Goal: Transaction & Acquisition: Purchase product/service

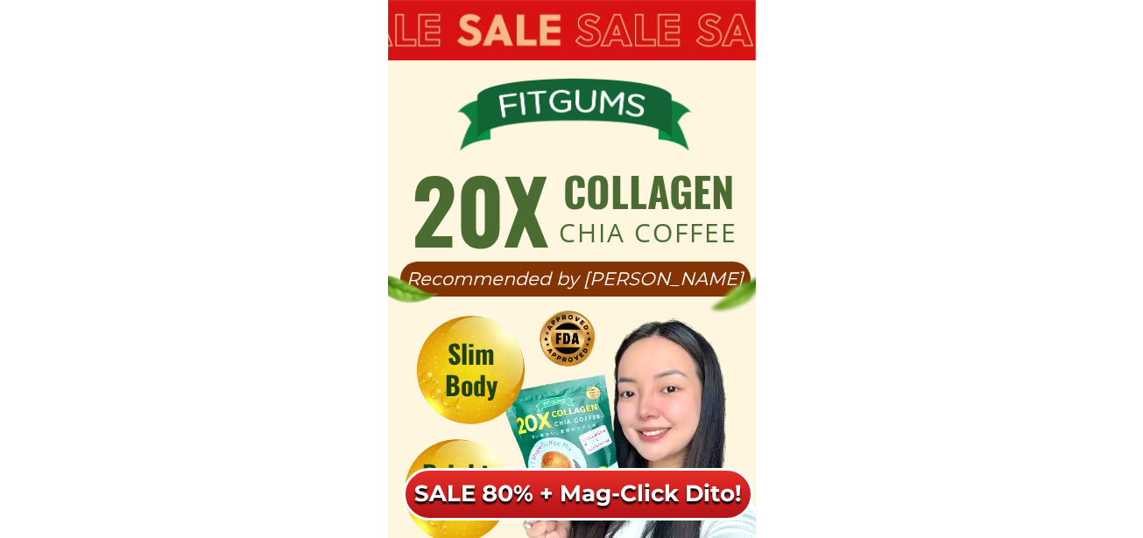
click at [601, 488] on h6 "SALE 80% + Mag-Click Dito!" at bounding box center [578, 495] width 338 height 30
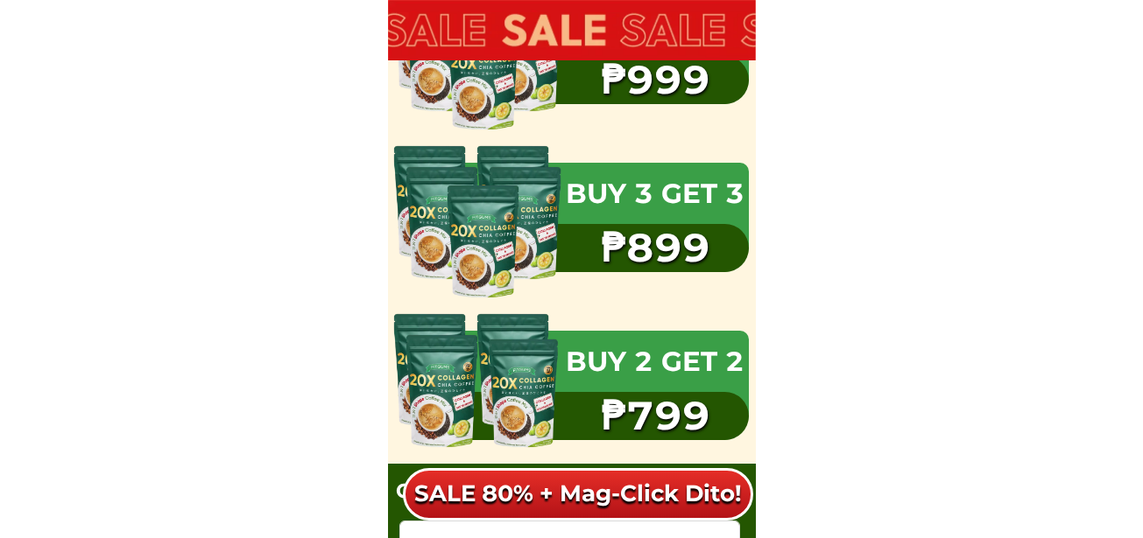
scroll to position [11399, 0]
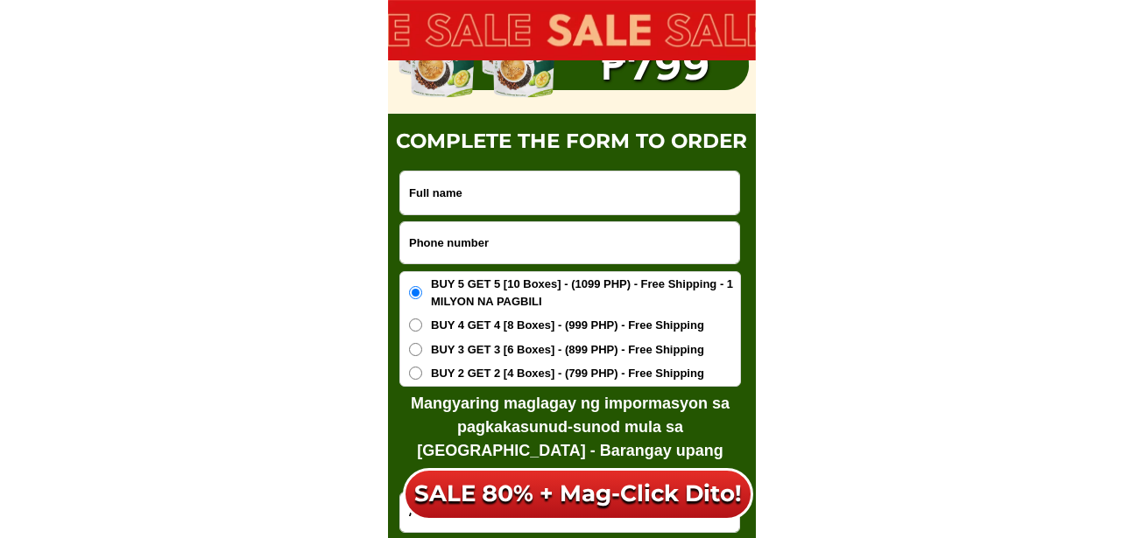
click at [488, 185] on input "Input full_name" at bounding box center [569, 193] width 339 height 43
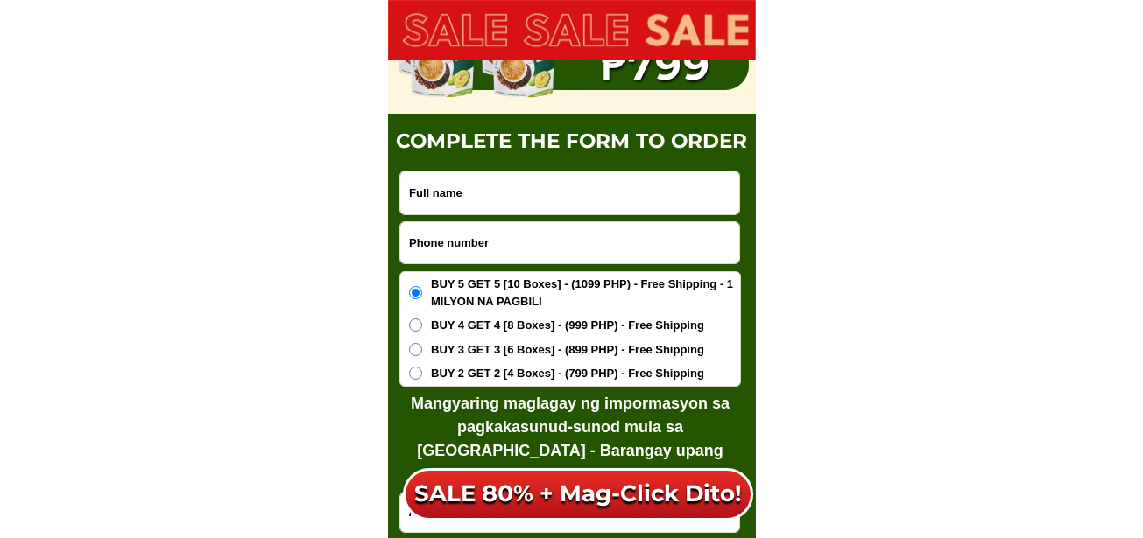
type input "Test"
drag, startPoint x: 345, startPoint y: 190, endPoint x: 283, endPoint y: 228, distance: 72.7
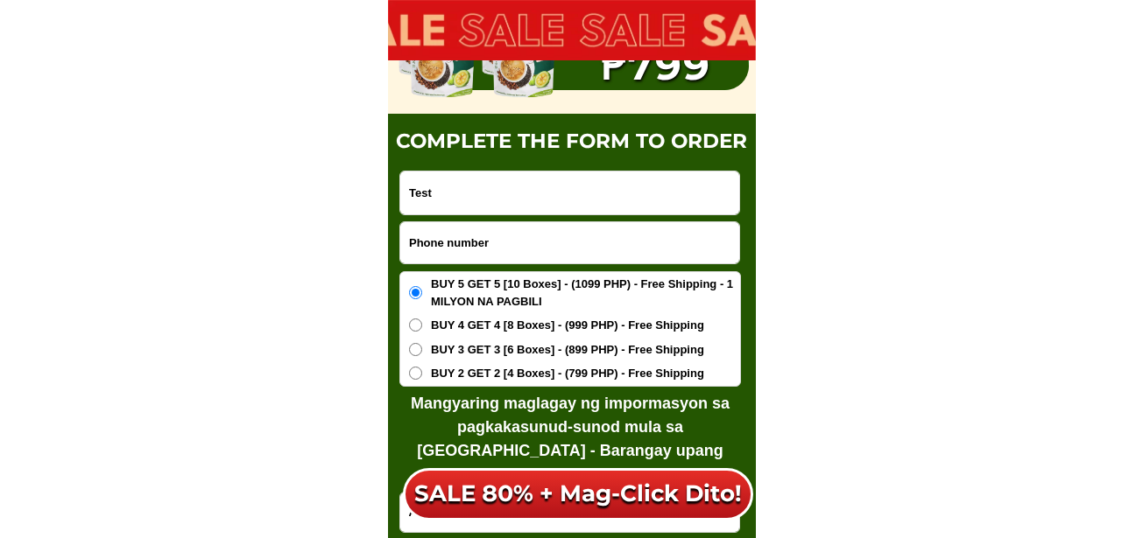
click at [407, 201] on input "Test" at bounding box center [569, 193] width 339 height 43
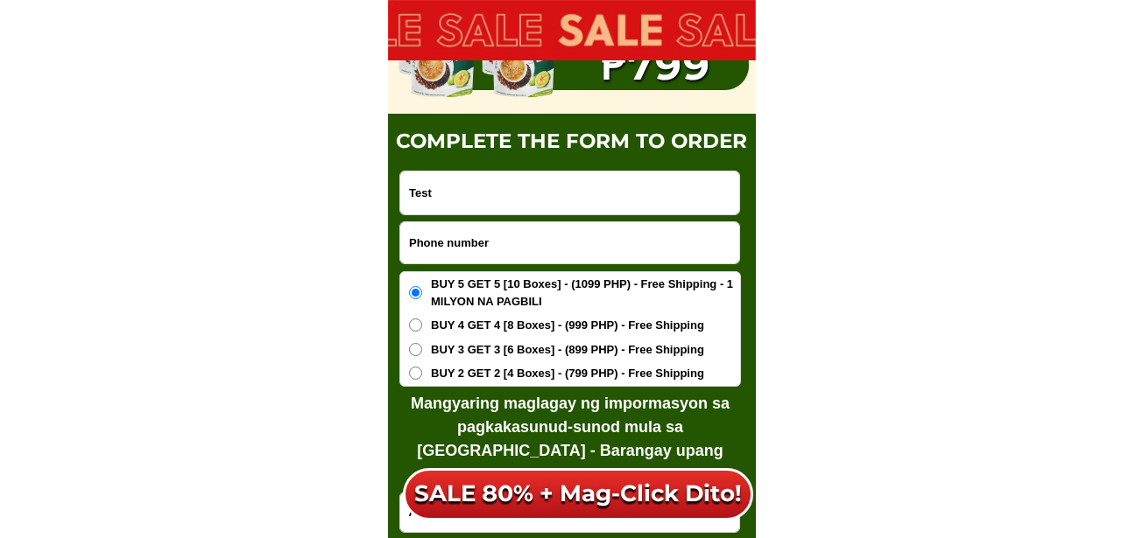
drag, startPoint x: 441, startPoint y: 185, endPoint x: 355, endPoint y: 197, distance: 87.5
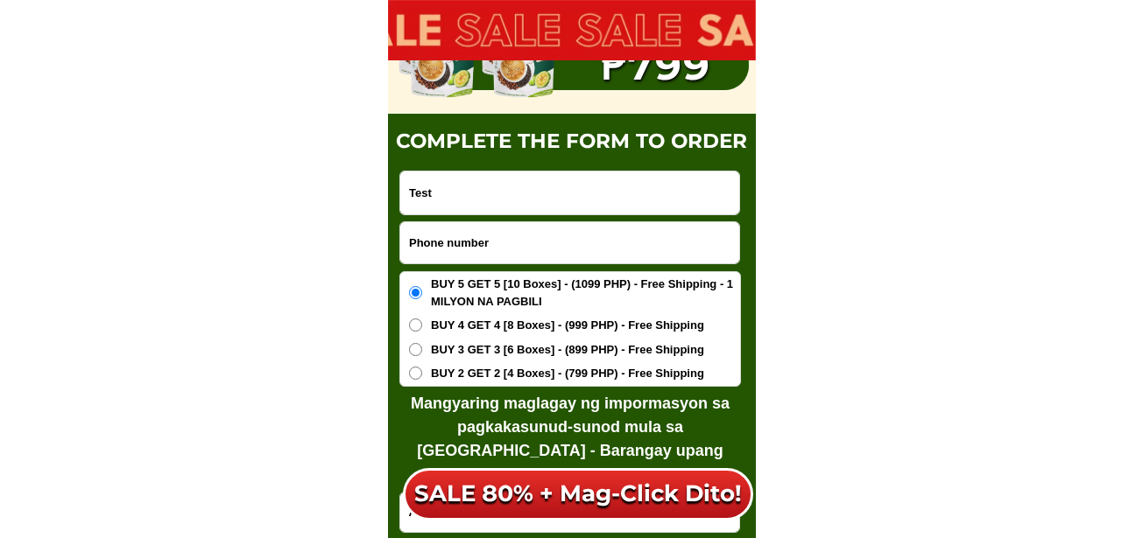
scroll to position [11575, 0]
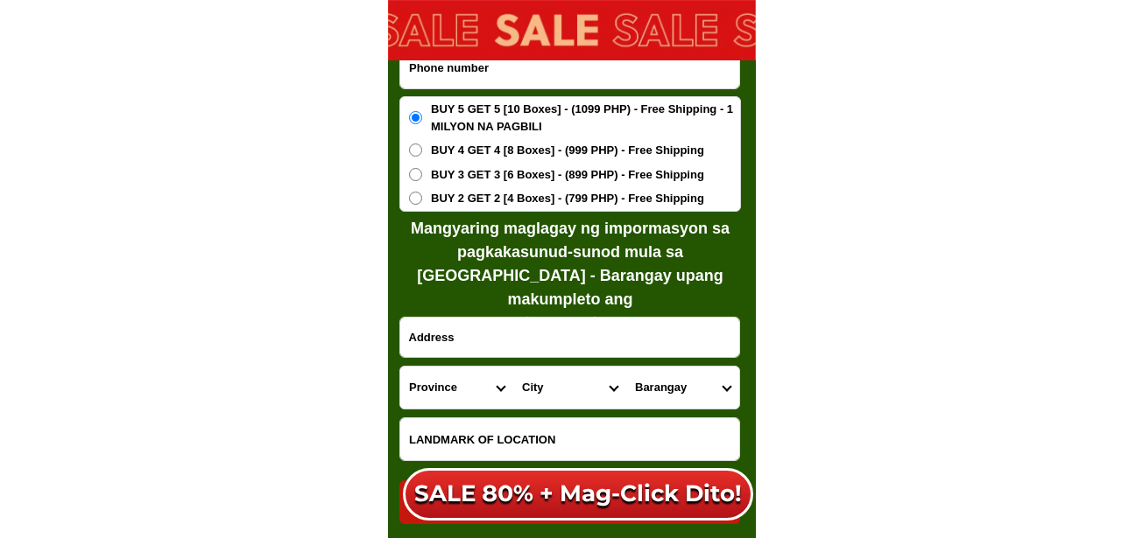
click at [477, 354] on input "Input address" at bounding box center [569, 337] width 339 height 39
paste input "Test"
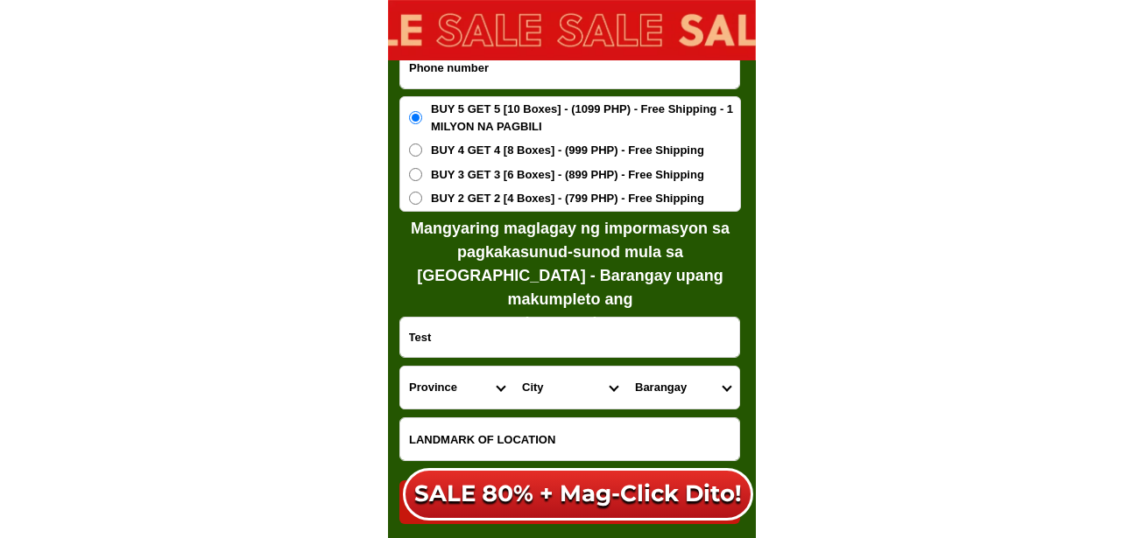
scroll to position [11662, 0]
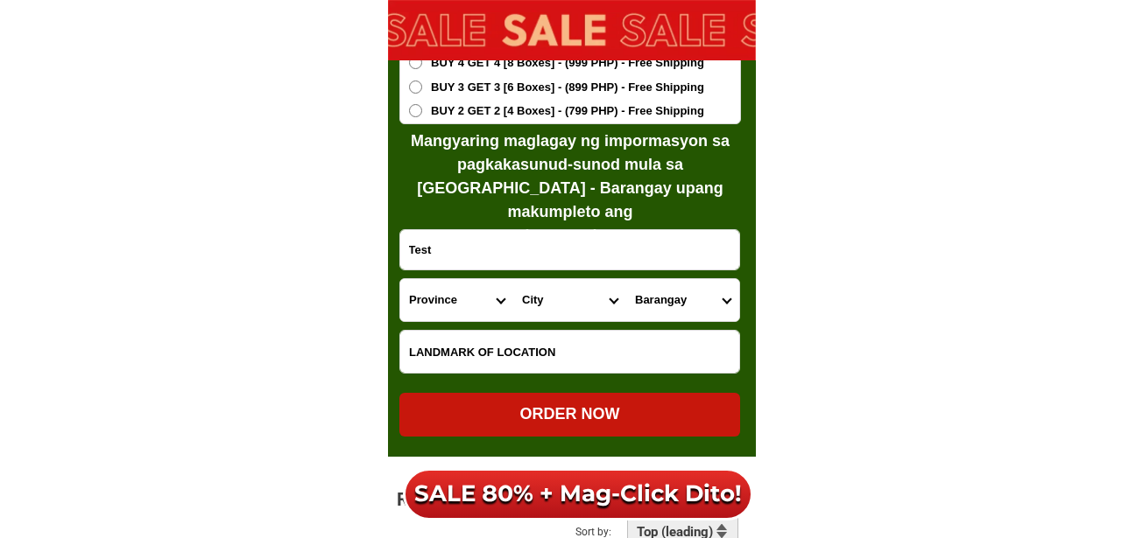
type input "Test"
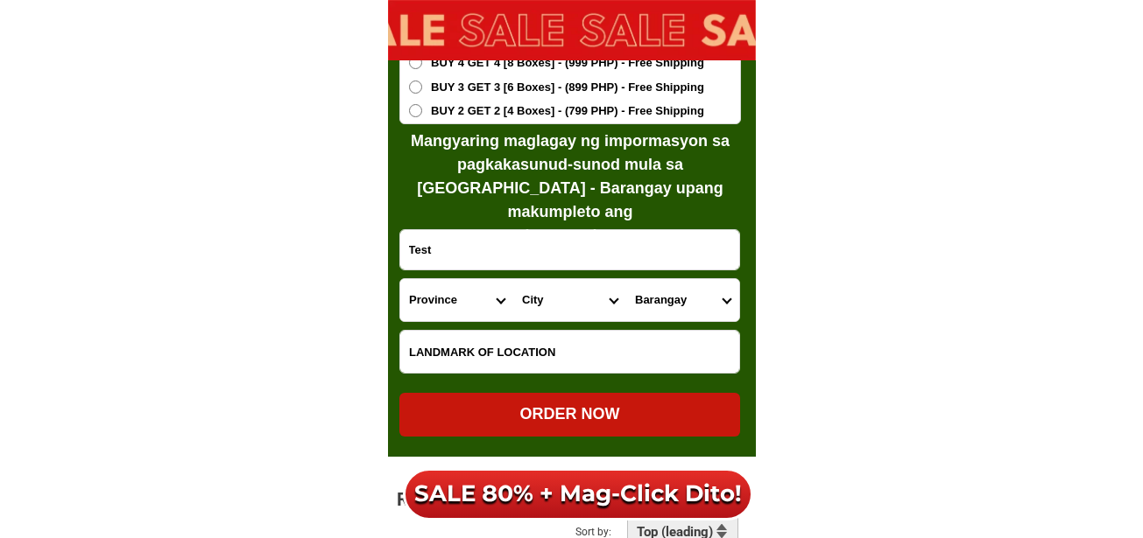
click at [437, 352] on input "Input LANDMARKOFLOCATION" at bounding box center [569, 352] width 339 height 42
paste input "Test"
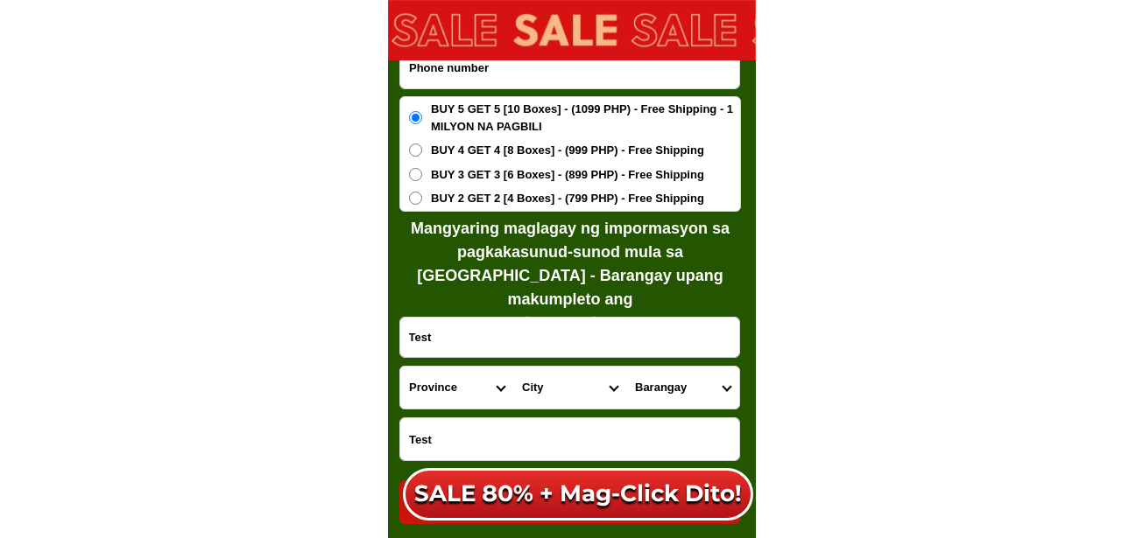
scroll to position [11399, 0]
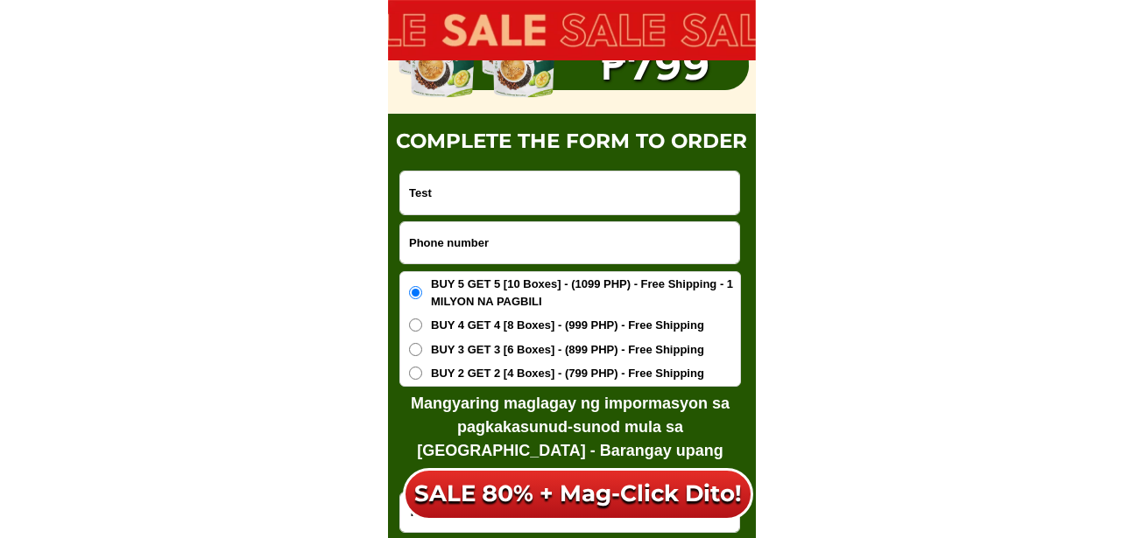
type input "Test"
click at [448, 245] on input "Input phone_number" at bounding box center [569, 242] width 339 height 41
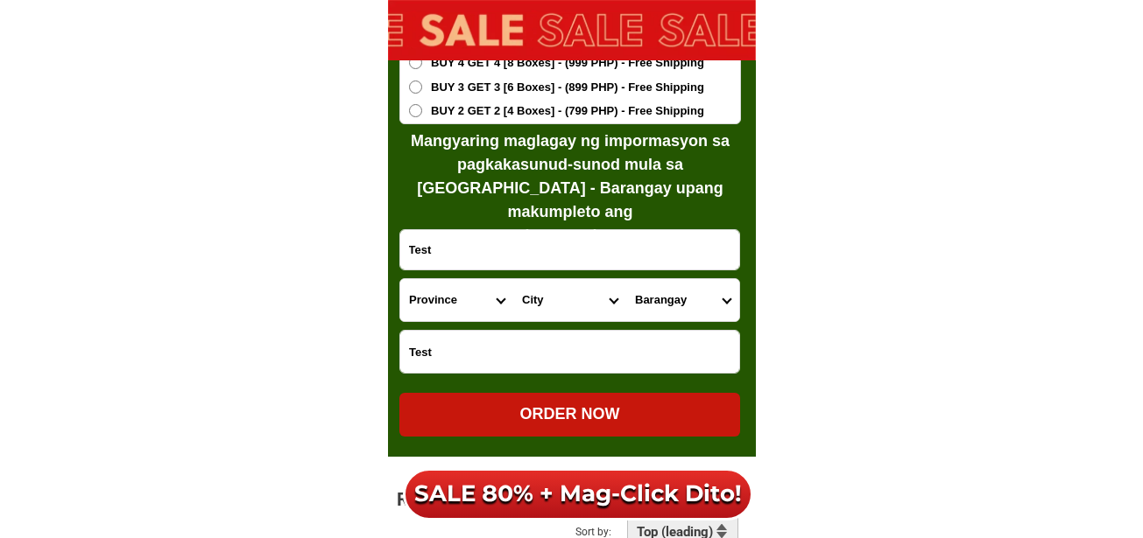
scroll to position [11750, 0]
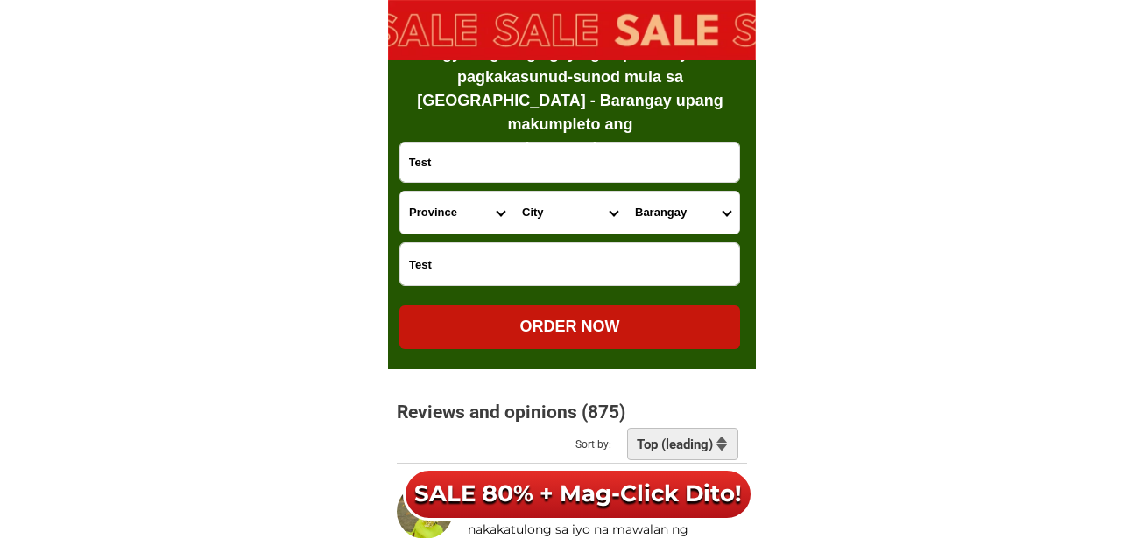
type input "09876543210"
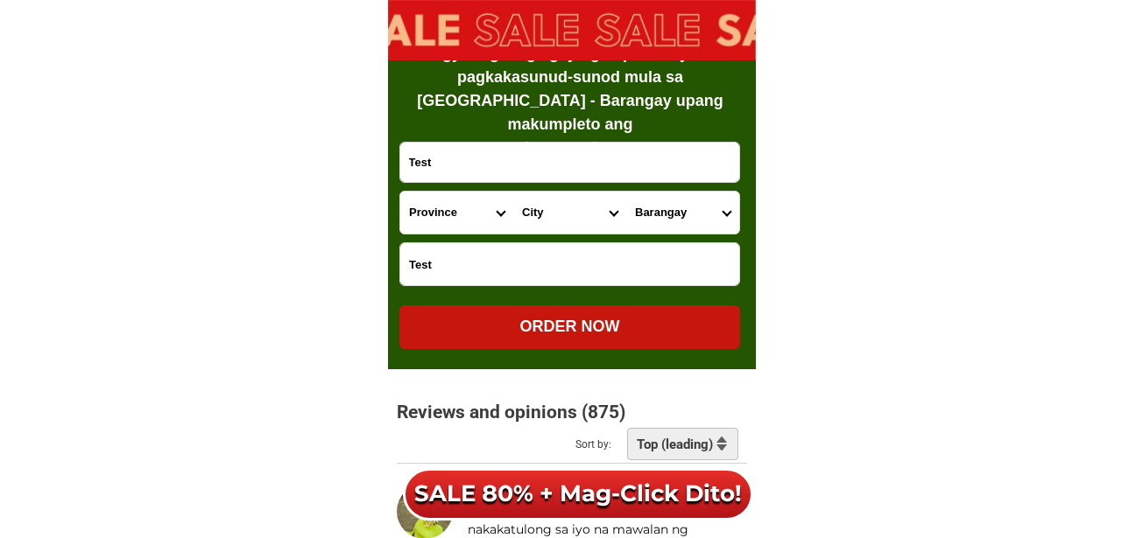
click at [423, 193] on select "Province [GEOGRAPHIC_DATA] [GEOGRAPHIC_DATA][PERSON_NAME][GEOGRAPHIC_DATA][GEOG…" at bounding box center [456, 213] width 113 height 42
select select "63_513"
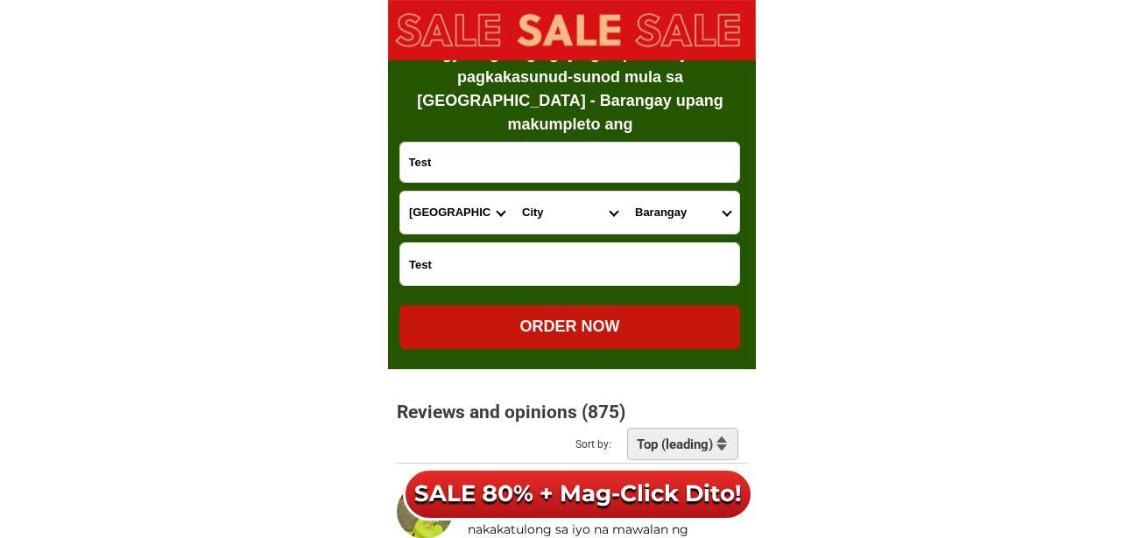
click at [400, 192] on select "Province [GEOGRAPHIC_DATA] [GEOGRAPHIC_DATA][PERSON_NAME][GEOGRAPHIC_DATA][GEOG…" at bounding box center [456, 213] width 113 height 42
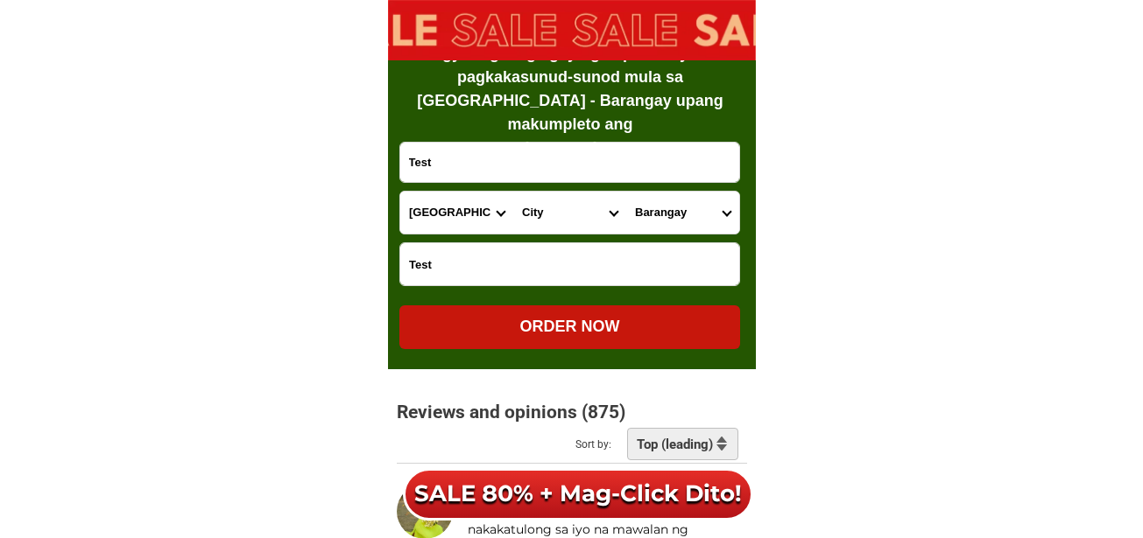
drag, startPoint x: 513, startPoint y: 224, endPoint x: 521, endPoint y: 220, distance: 9.0
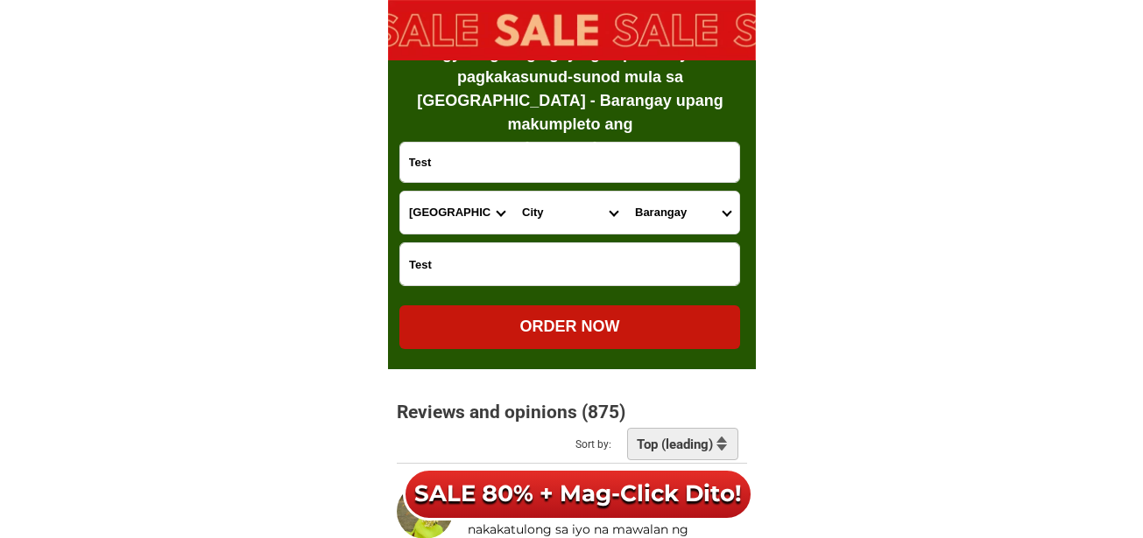
click at [516, 221] on select "City [GEOGRAPHIC_DATA]-[GEOGRAPHIC_DATA] [GEOGRAPHIC_DATA]-[PERSON_NAME] [GEOGR…" at bounding box center [569, 213] width 113 height 42
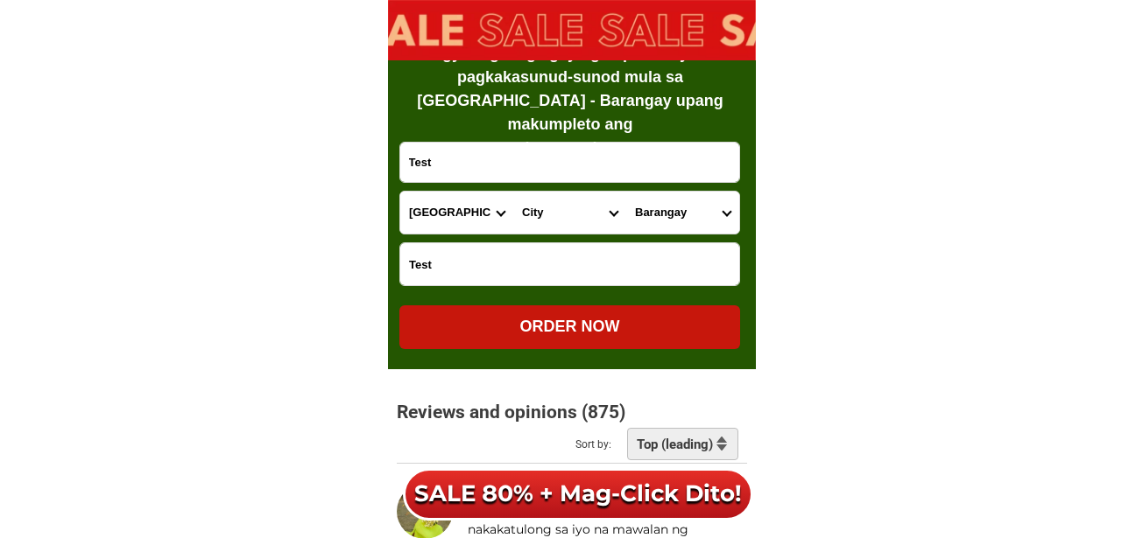
select select "63_5139349"
click at [513, 192] on select "City [GEOGRAPHIC_DATA]-[GEOGRAPHIC_DATA] [GEOGRAPHIC_DATA]-[PERSON_NAME] [GEOGR…" at bounding box center [569, 213] width 113 height 42
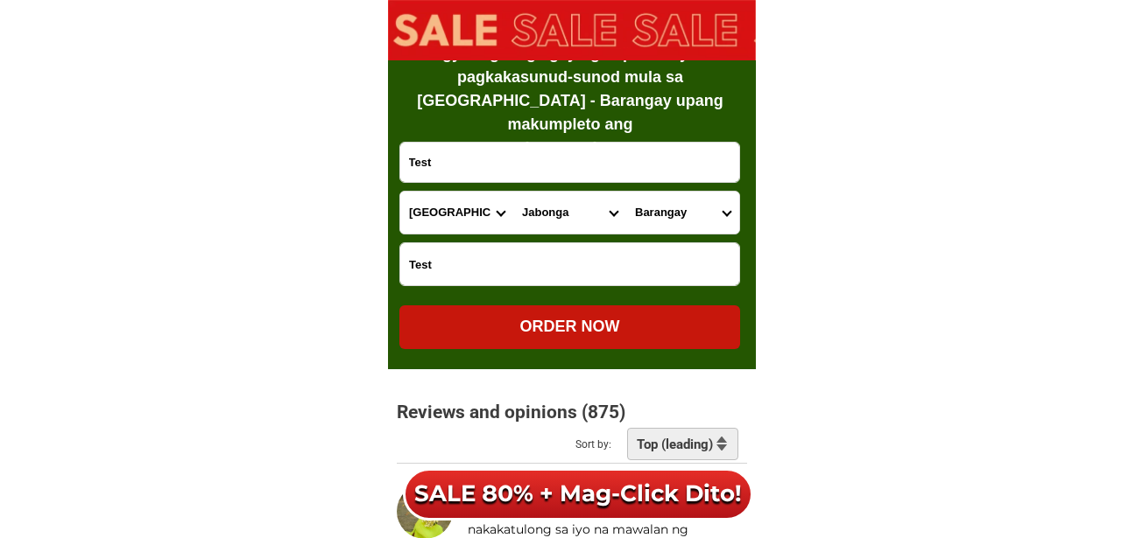
drag, startPoint x: 688, startPoint y: 234, endPoint x: 683, endPoint y: 217, distance: 17.4
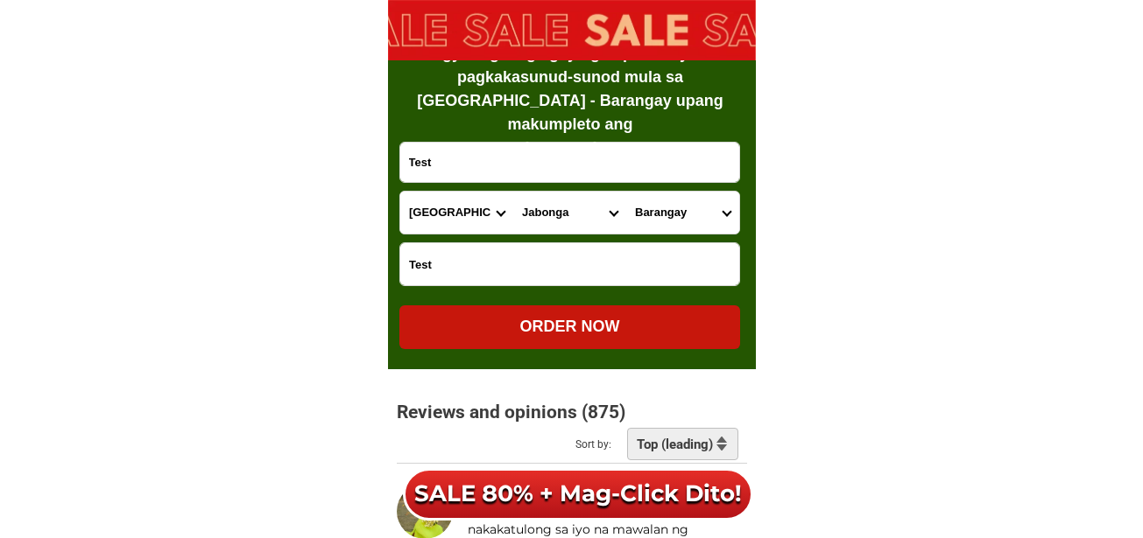
click at [686, 229] on div "Province [GEOGRAPHIC_DATA] [GEOGRAPHIC_DATA][PERSON_NAME][GEOGRAPHIC_DATA][GEOG…" at bounding box center [569, 213] width 341 height 44
drag, startPoint x: 677, startPoint y: 208, endPoint x: 677, endPoint y: 233, distance: 24.5
click at [677, 208] on select "Barangay [PERSON_NAME] (camalig) [PERSON_NAME][GEOGRAPHIC_DATA] Bunga [US_STATE…" at bounding box center [682, 213] width 113 height 42
select select "63_5139349891"
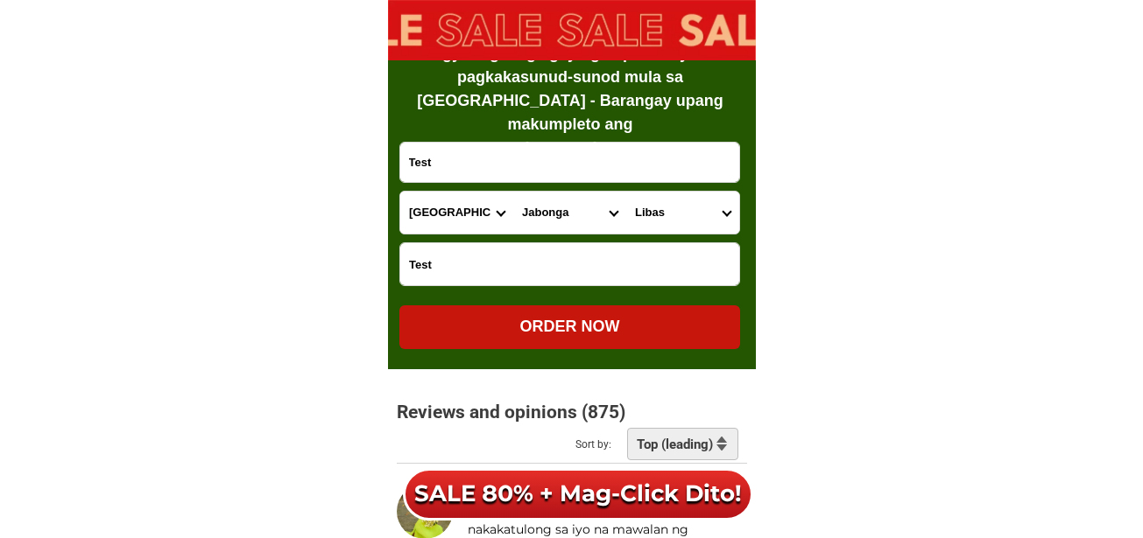
click at [626, 192] on select "Barangay [PERSON_NAME] (camalig) [PERSON_NAME][GEOGRAPHIC_DATA] Bunga [US_STATE…" at bounding box center [682, 213] width 113 height 42
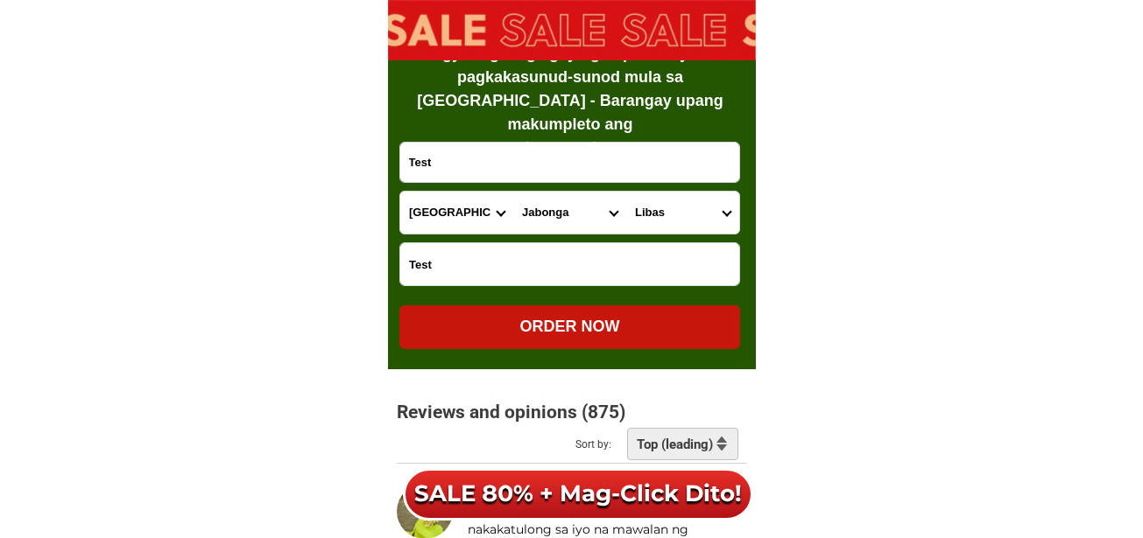
click at [658, 344] on div "ORDER NOW" at bounding box center [569, 328] width 341 height 44
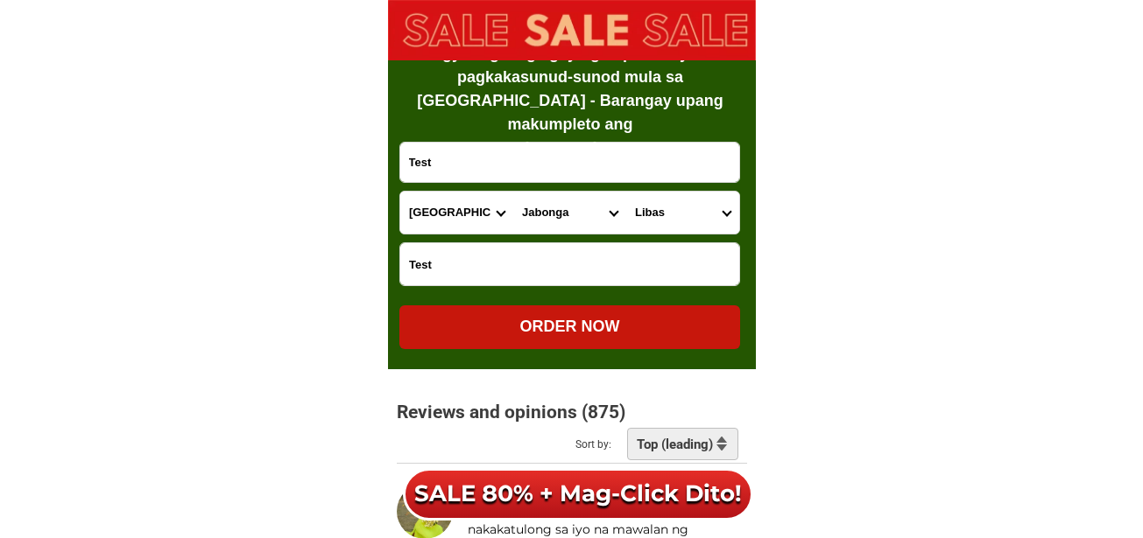
type input "Test"
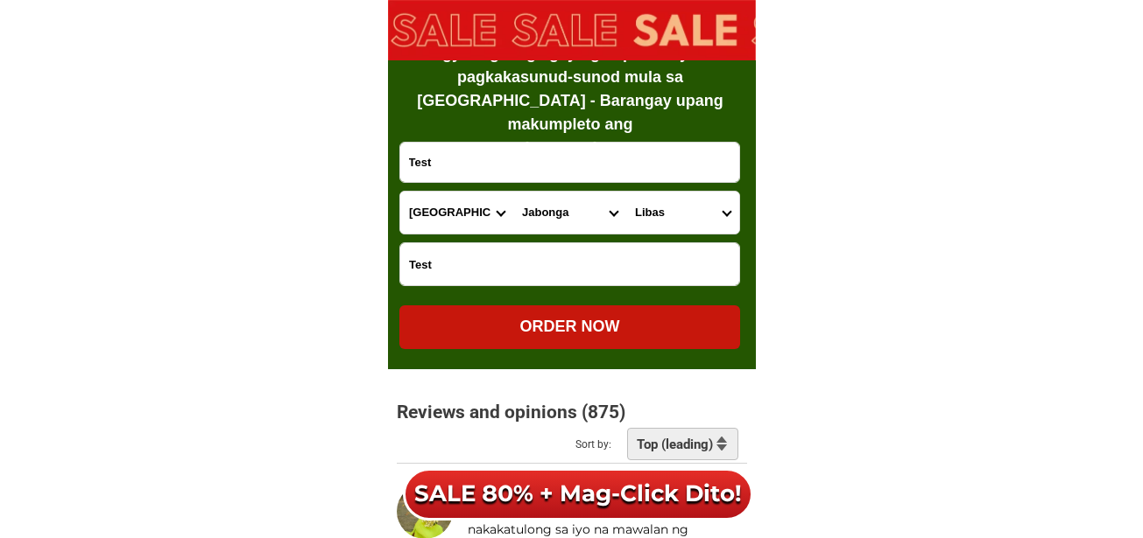
type input "Test"
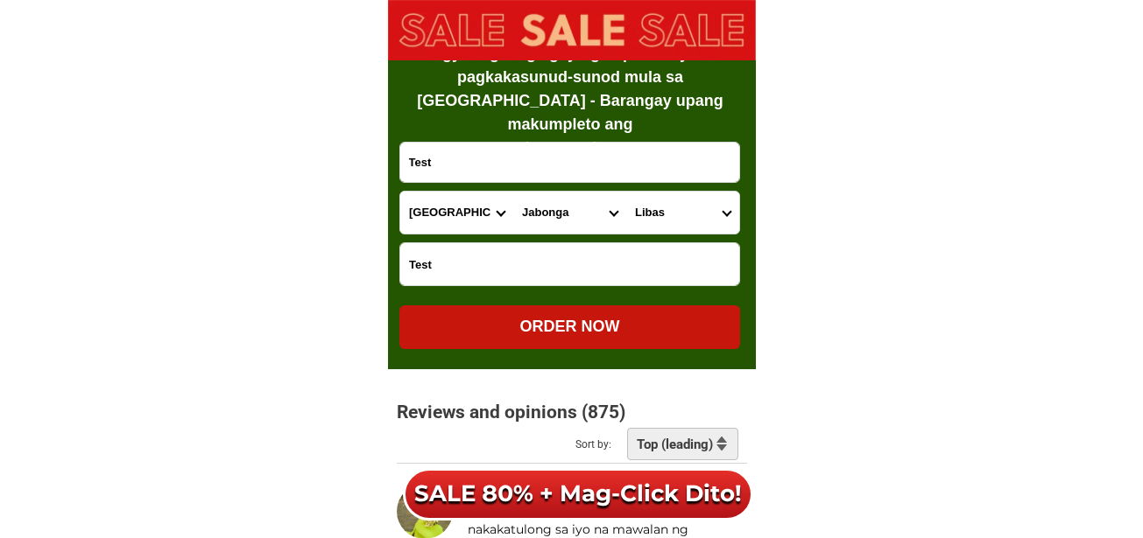
type input "Test"
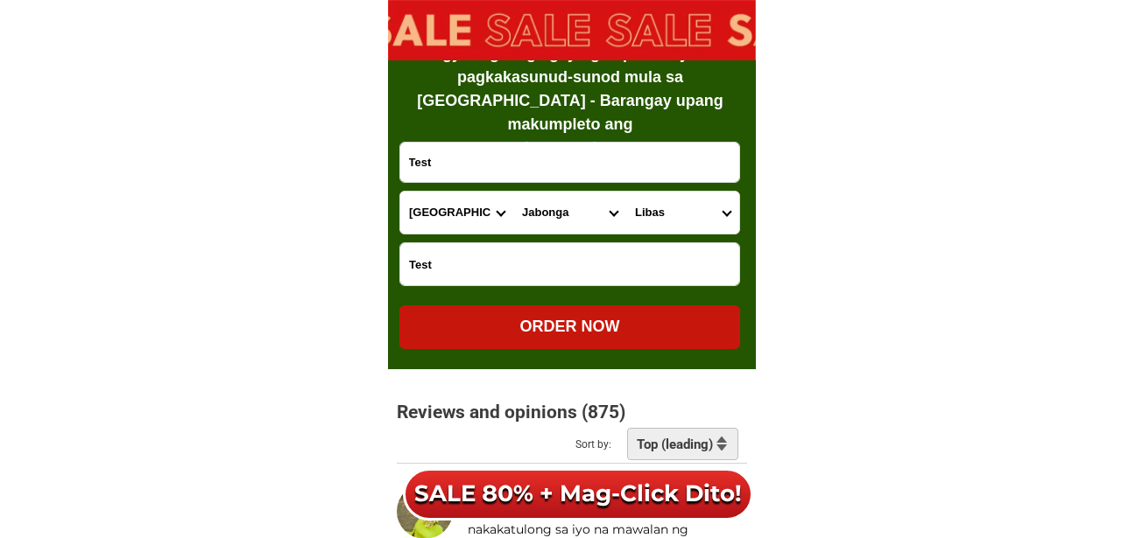
radio input "true"
